Goal: Check status: Check status

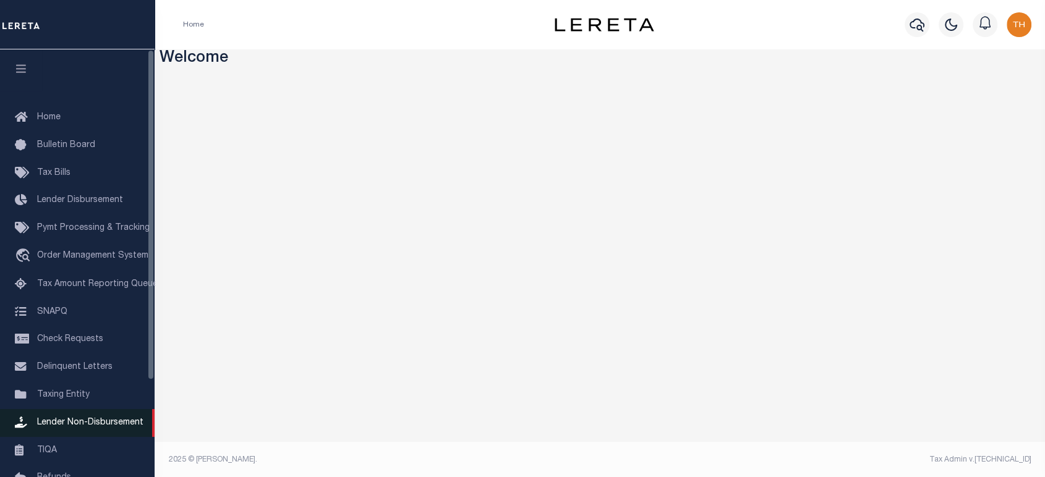
click at [86, 427] on span "Lender Non-Disbursement" at bounding box center [90, 423] width 106 height 9
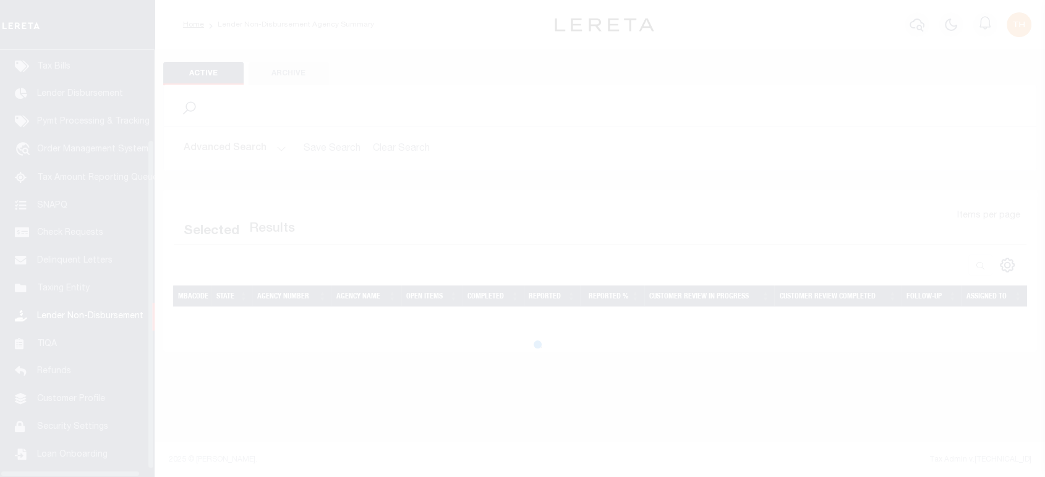
scroll to position [126, 0]
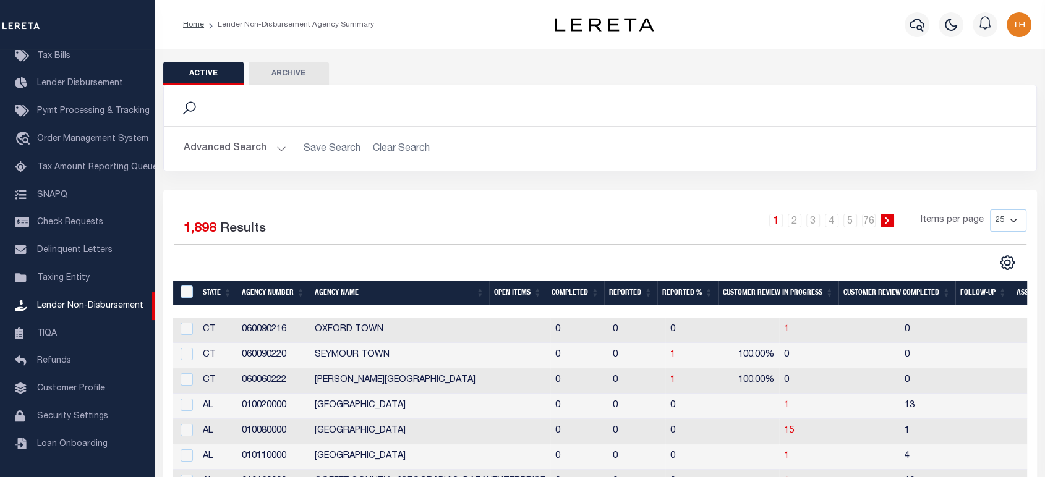
click at [515, 296] on th "Open Items" at bounding box center [518, 293] width 58 height 25
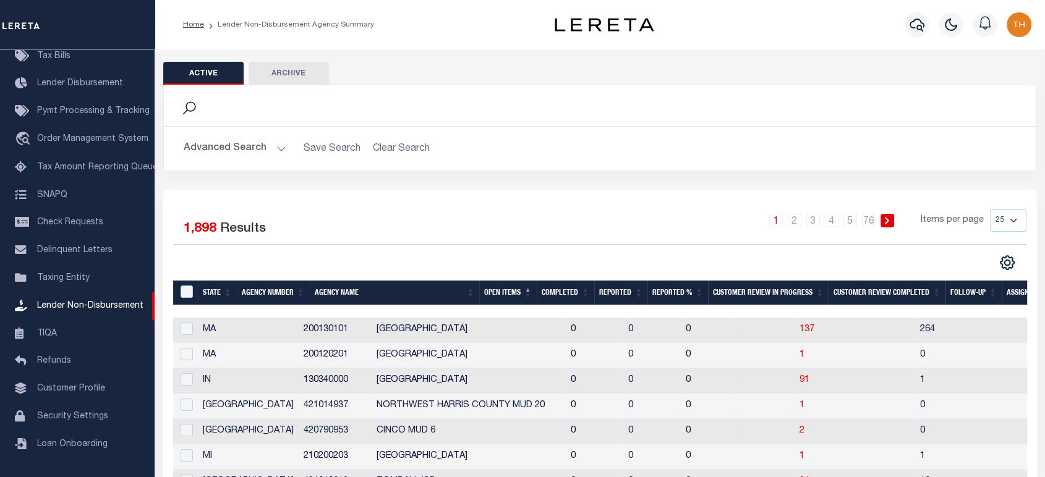
click at [515, 296] on th "Open Items" at bounding box center [508, 293] width 58 height 25
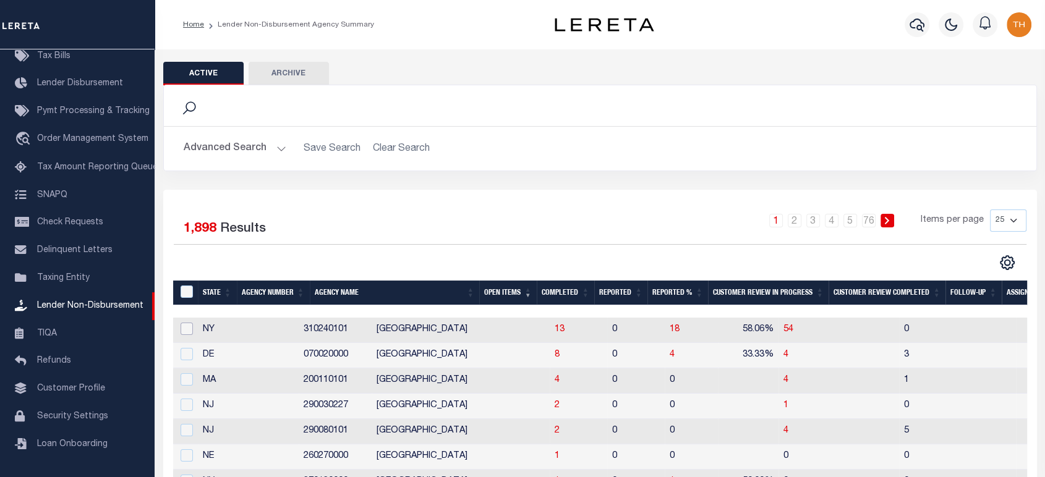
click at [183, 334] on input "checkbox" at bounding box center [187, 329] width 12 height 12
checkbox input "true"
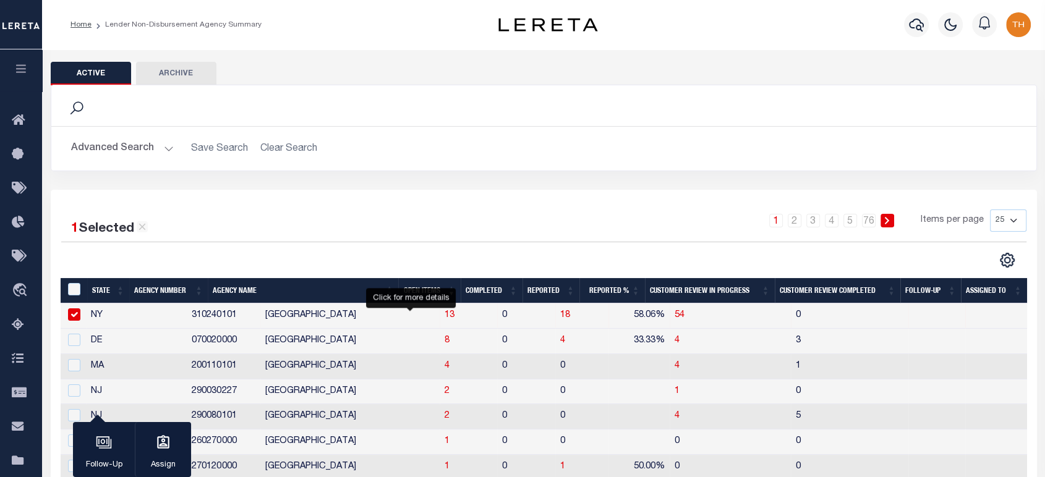
click at [445, 317] on span "13" at bounding box center [450, 315] width 10 height 9
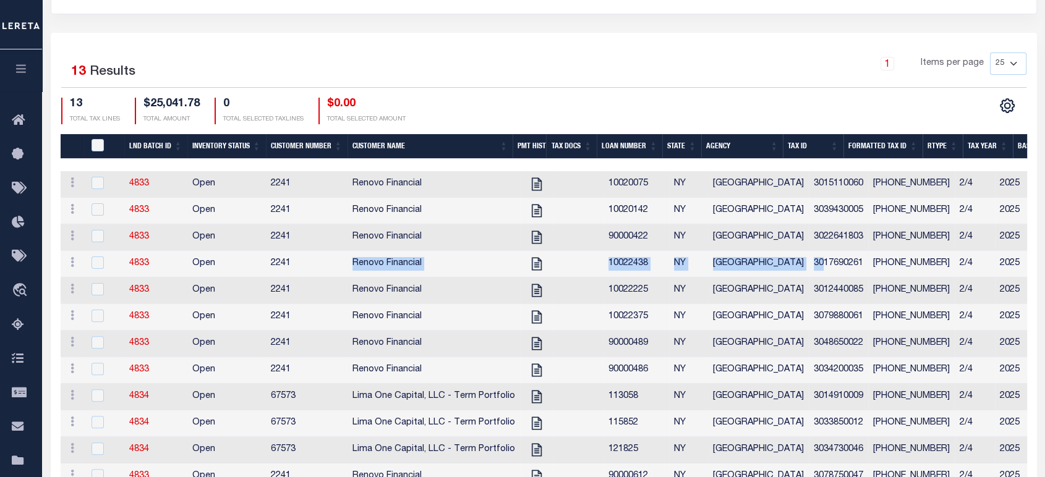
drag, startPoint x: 393, startPoint y: 268, endPoint x: 798, endPoint y: 259, distance: 404.6
click at [798, 259] on tr "ACTIONS View Tax Line Detail Internal Comments 4833 Open 2241 Renovo Financial …" at bounding box center [837, 264] width 1553 height 27
